Goal: Task Accomplishment & Management: Complete application form

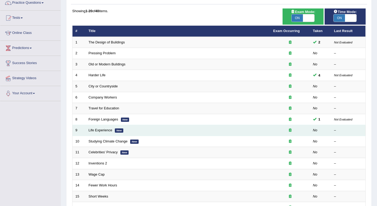
click at [115, 130] on em "New" at bounding box center [119, 130] width 8 height 4
click at [115, 132] on em "New" at bounding box center [119, 130] width 8 height 4
click at [311, 128] on td "No" at bounding box center [320, 130] width 21 height 11
click at [116, 130] on em "New" at bounding box center [119, 130] width 8 height 4
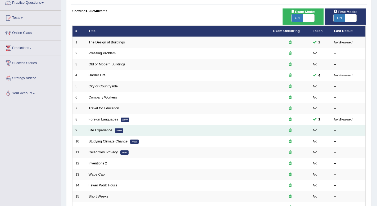
click at [116, 130] on em "New" at bounding box center [119, 130] width 8 height 4
click at [99, 131] on link "Life Experience" at bounding box center [101, 130] width 24 height 4
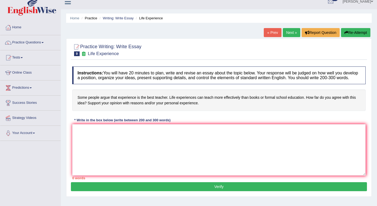
scroll to position [7, 0]
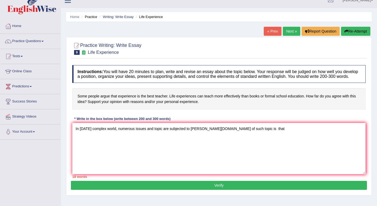
click at [239, 134] on textarea "In [DATE] complex world, numerous issues and topic are subjected to [PERSON_NAM…" at bounding box center [218, 148] width 293 height 51
click at [253, 135] on textarea "In [DATE] complex world, numerous issues and topic are subjected to [PERSON_NAM…" at bounding box center [218, 148] width 293 height 51
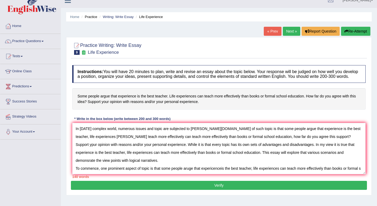
scroll to position [4, 0]
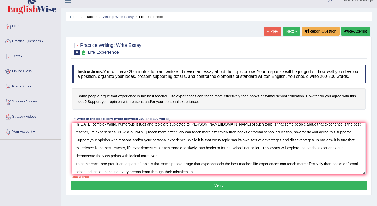
click at [200, 174] on textarea "In [DATE] complex world, numerous issues and topic are subjected to [PERSON_NAM…" at bounding box center [218, 148] width 293 height 51
click at [209, 174] on textarea "In [DATE] complex world, numerous issues and topic are subjected to [PERSON_NAM…" at bounding box center [218, 148] width 293 height 51
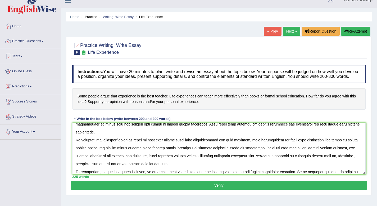
scroll to position [36, 0]
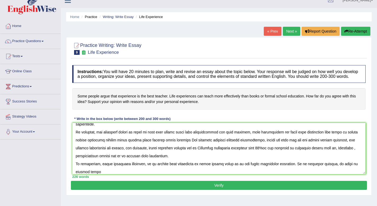
click at [330, 169] on textarea at bounding box center [218, 148] width 293 height 51
click at [329, 168] on textarea at bounding box center [218, 148] width 293 height 51
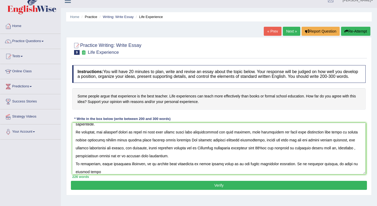
click at [329, 168] on textarea at bounding box center [218, 148] width 293 height 51
click at [328, 169] on textarea at bounding box center [218, 148] width 293 height 51
click at [290, 169] on textarea at bounding box center [218, 148] width 293 height 51
click at [289, 169] on textarea at bounding box center [218, 148] width 293 height 51
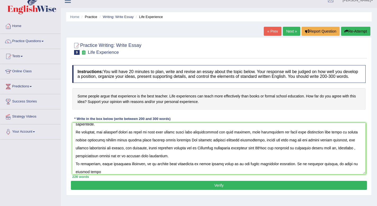
click at [289, 169] on textarea at bounding box center [218, 148] width 293 height 51
click at [109, 174] on textarea at bounding box center [218, 148] width 293 height 51
click at [119, 174] on textarea at bounding box center [218, 148] width 293 height 51
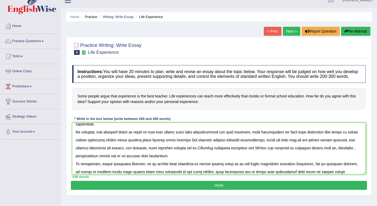
type textarea "In today's complex world, numerous issues and topic are subjected to debata.One…"
click at [105, 189] on button "Verify" at bounding box center [219, 184] width 296 height 9
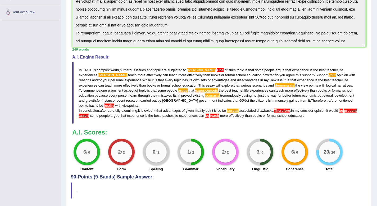
scroll to position [149, 0]
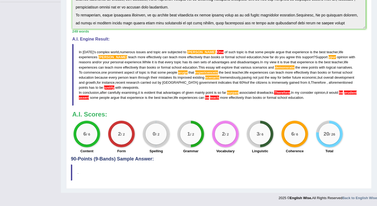
click at [265, 35] on div "Instructions: You will have 20 minutes to plan, write and revise an essay about…" at bounding box center [219, 40] width 296 height 231
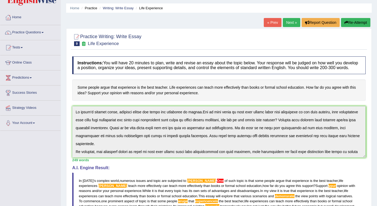
scroll to position [0, 0]
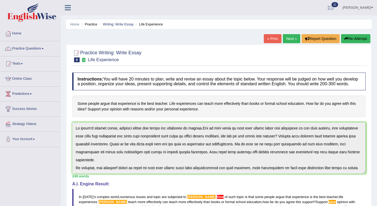
click at [351, 38] on button "Re-Attempt" at bounding box center [355, 38] width 29 height 9
click at [353, 35] on button "Re-Attempt" at bounding box center [355, 38] width 29 height 9
click at [347, 41] on button "Re-Attempt" at bounding box center [355, 38] width 29 height 9
click at [346, 41] on button "Re-Attempt" at bounding box center [355, 38] width 29 height 9
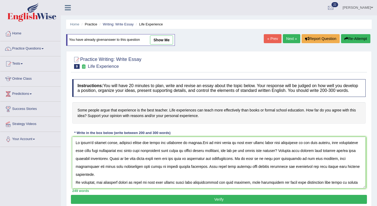
click at [205, 148] on textarea at bounding box center [218, 162] width 293 height 51
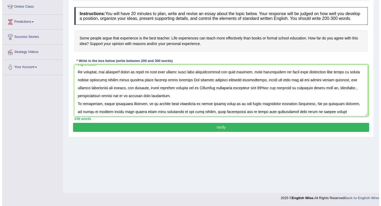
scroll to position [40, 0]
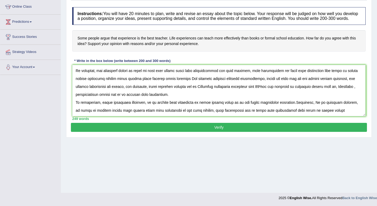
click at [309, 107] on textarea at bounding box center [218, 90] width 293 height 51
click at [307, 106] on textarea at bounding box center [218, 90] width 293 height 51
click at [307, 108] on textarea at bounding box center [218, 90] width 293 height 51
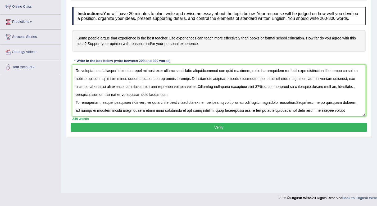
type textarea "In today's complex world, numerous issues and topic are subjected to debata. On…"
click at [175, 132] on button "Verify" at bounding box center [219, 127] width 296 height 9
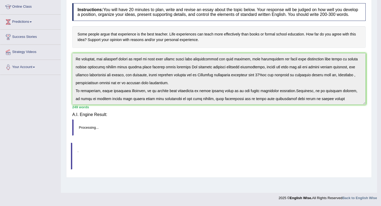
click at [175, 134] on div "Practice Writing: Write Essay 9 Life Experience Instructions: You will have 20 …" at bounding box center [218, 76] width 305 height 202
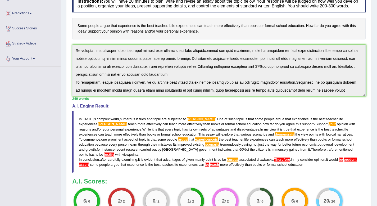
scroll to position [80, 0]
click at [84, 158] on blockquote "In today ' s complex world , numerous issues and topic are subjected to debata …" at bounding box center [218, 142] width 293 height 62
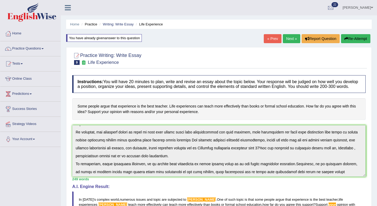
scroll to position [39, 0]
click at [363, 35] on button "Re-Attempt" at bounding box center [355, 38] width 29 height 9
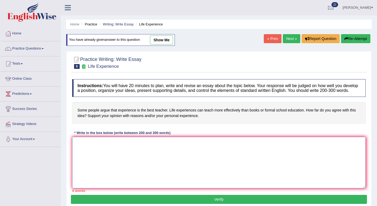
paste textarea "In today's complex world, numerous issues and topic are subjected to debata. On…"
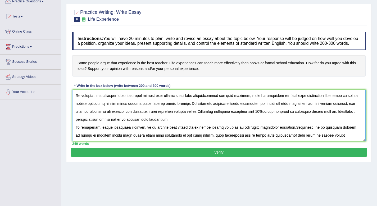
scroll to position [72, 0]
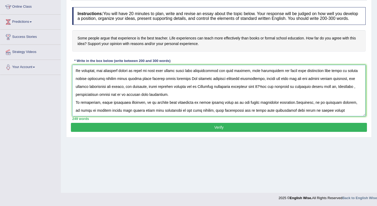
click at [331, 107] on textarea at bounding box center [218, 90] width 293 height 51
click at [331, 108] on textarea at bounding box center [218, 90] width 293 height 51
click at [105, 115] on textarea at bounding box center [218, 90] width 293 height 51
click at [160, 100] on textarea at bounding box center [218, 90] width 293 height 51
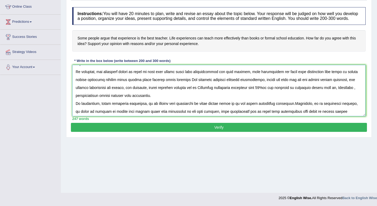
scroll to position [40, 0]
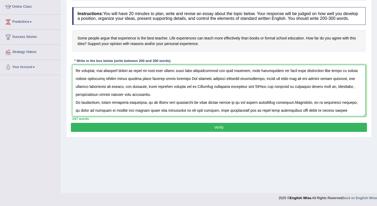
type textarea "In today's complex world, numerous issues and topic are subjected to debata. On…"
click at [147, 132] on button "Verify" at bounding box center [219, 127] width 296 height 9
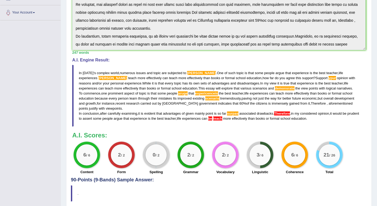
scroll to position [73, 0]
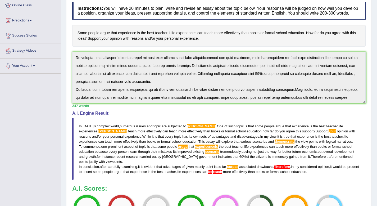
click at [169, 110] on div "Instructions: You will have 20 minutes to plan, write and revise an essay about…" at bounding box center [219, 114] width 296 height 231
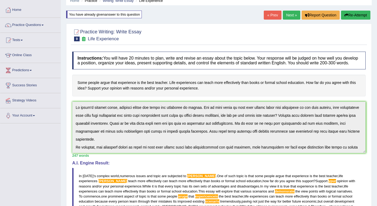
scroll to position [0, 0]
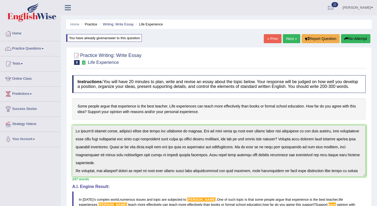
click at [350, 38] on button "Re-Attempt" at bounding box center [355, 38] width 29 height 9
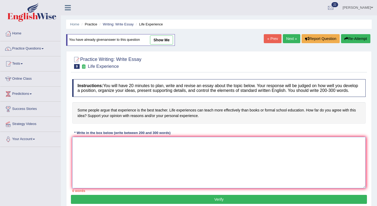
paste textarea "In [DATE] complex world, numerous issues and topic are subjected to [PERSON_NAM…"
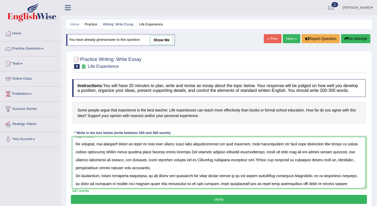
scroll to position [40, 0]
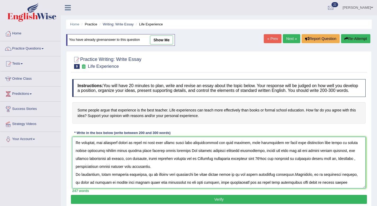
click at [252, 188] on textarea at bounding box center [218, 162] width 293 height 51
click at [304, 179] on textarea at bounding box center [218, 162] width 293 height 51
click at [288, 180] on textarea at bounding box center [218, 162] width 293 height 51
click at [291, 179] on textarea at bounding box center [218, 162] width 293 height 51
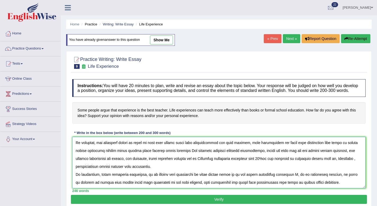
click at [288, 179] on textarea at bounding box center [218, 162] width 293 height 51
click at [304, 179] on textarea at bounding box center [218, 162] width 293 height 51
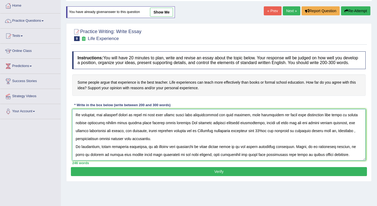
scroll to position [72, 0]
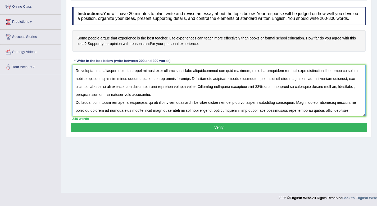
type textarea "In [DATE] complex world, numerous issues and topic are subjected to [PERSON_NAM…"
click at [214, 131] on button "Verify" at bounding box center [219, 127] width 296 height 9
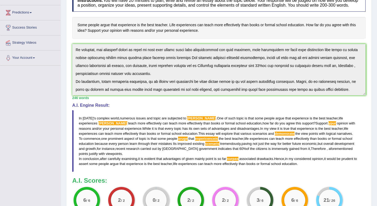
scroll to position [81, 0]
click at [276, 99] on div "Instructions: You will have 20 minutes to plan, write and revise an essay about…" at bounding box center [219, 106] width 296 height 231
click at [188, 99] on div "Instructions: You will have 20 minutes to plan, write and revise an essay about…" at bounding box center [219, 106] width 296 height 231
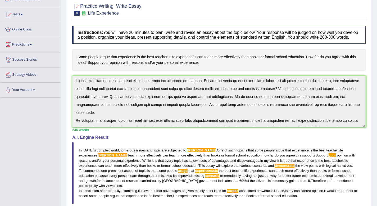
scroll to position [0, 0]
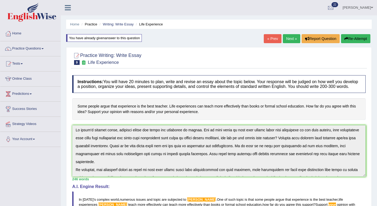
click at [348, 38] on button "Re-Attempt" at bounding box center [355, 38] width 29 height 9
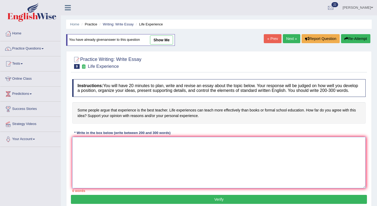
paste textarea "In [DATE] complex world, numerous issues and topic are subjected to [PERSON_NAM…"
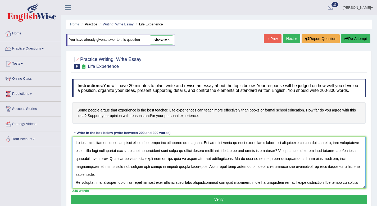
click at [205, 149] on textarea at bounding box center [218, 162] width 293 height 51
click at [203, 148] on textarea at bounding box center [218, 162] width 293 height 51
click at [334, 156] on textarea at bounding box center [218, 162] width 293 height 51
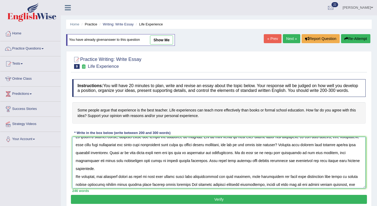
scroll to position [7, 0]
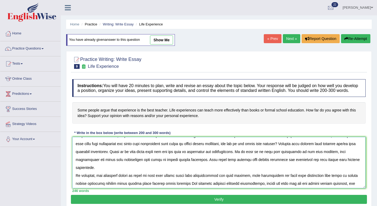
click at [196, 182] on textarea at bounding box center [218, 162] width 293 height 51
click at [196, 180] on textarea at bounding box center [218, 162] width 293 height 51
click at [194, 180] on textarea at bounding box center [218, 162] width 293 height 51
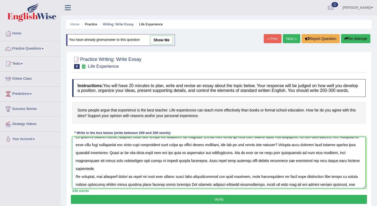
scroll to position [6, 0]
click at [329, 165] on textarea at bounding box center [218, 162] width 293 height 51
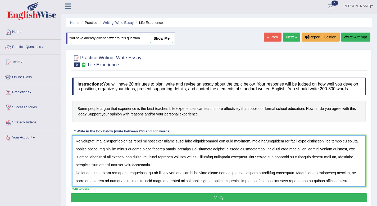
scroll to position [2, 0]
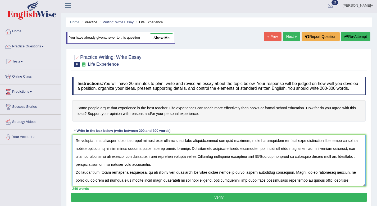
click at [226, 146] on textarea at bounding box center [218, 160] width 293 height 51
click at [225, 145] on textarea at bounding box center [218, 160] width 293 height 51
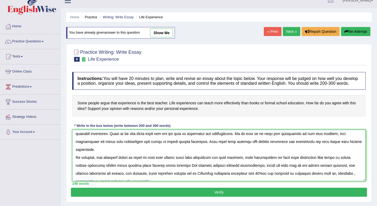
scroll to position [18, 0]
click at [239, 170] on textarea at bounding box center [218, 154] width 293 height 51
click at [238, 170] on textarea at bounding box center [218, 154] width 293 height 51
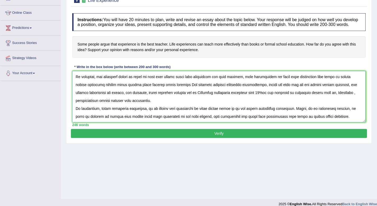
scroll to position [72, 0]
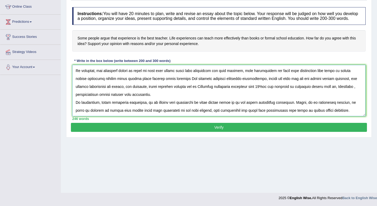
click at [250, 108] on textarea at bounding box center [218, 90] width 293 height 51
type textarea "In today's complex world, numerous issues and topic are subjected to debate. On…"
click at [236, 129] on button "Verify" at bounding box center [219, 127] width 296 height 9
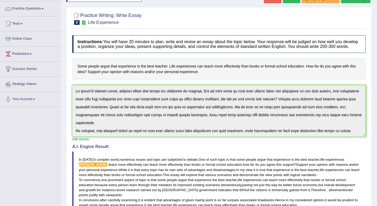
scroll to position [0, 0]
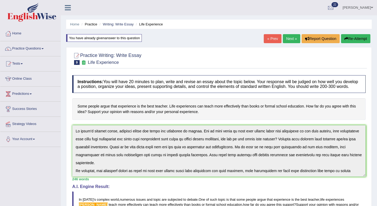
click at [350, 34] on div "Home Practice Writing: Write Essay Life Experience You have already given answe…" at bounding box center [219, 170] width 316 height 340
click at [350, 36] on button "Re-Attempt" at bounding box center [355, 38] width 29 height 9
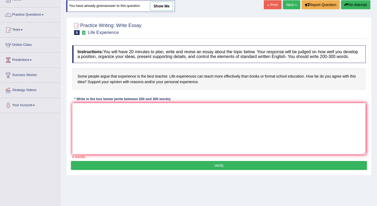
scroll to position [72, 0]
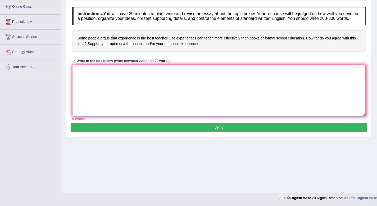
paste textarea "In [DATE] complex world, numerous issues and topic are subjected to debate. One…"
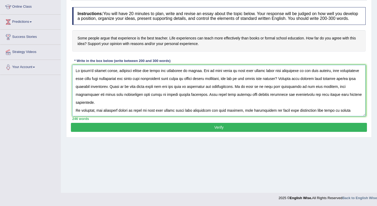
scroll to position [0, 0]
click at [105, 83] on textarea at bounding box center [218, 90] width 293 height 51
type textarea "In [DATE] complex world, numerous issues and topic are subjected to debate. One…"
click at [212, 132] on button "Verify" at bounding box center [219, 127] width 296 height 9
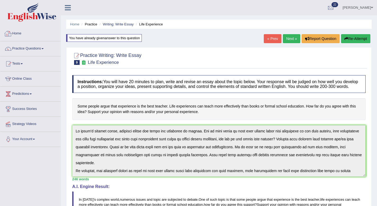
click at [20, 34] on link "Home" at bounding box center [30, 32] width 60 height 13
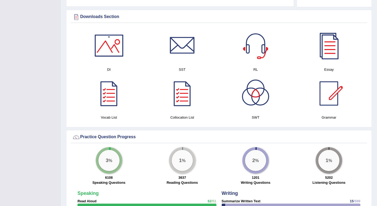
scroll to position [257, 0]
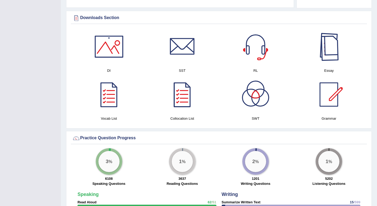
click at [322, 53] on div at bounding box center [328, 46] width 37 height 37
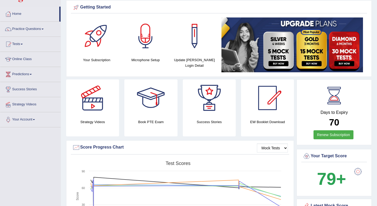
scroll to position [0, 0]
